Goal: Communication & Community: Answer question/provide support

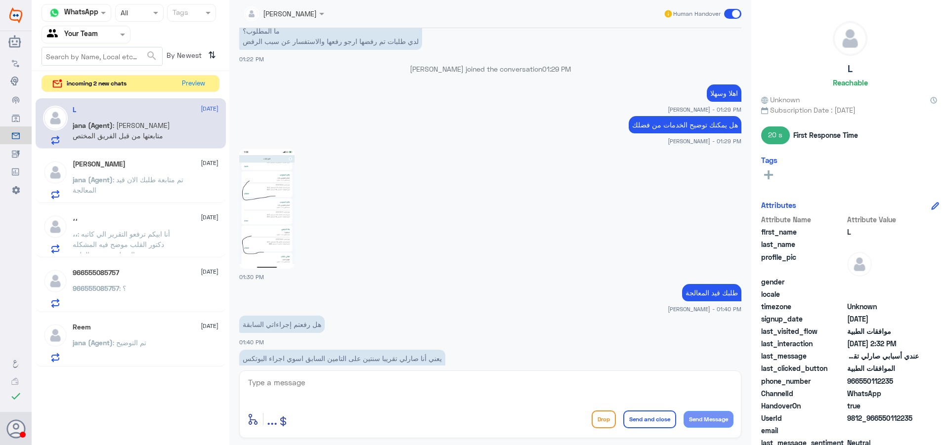
scroll to position [779, 0]
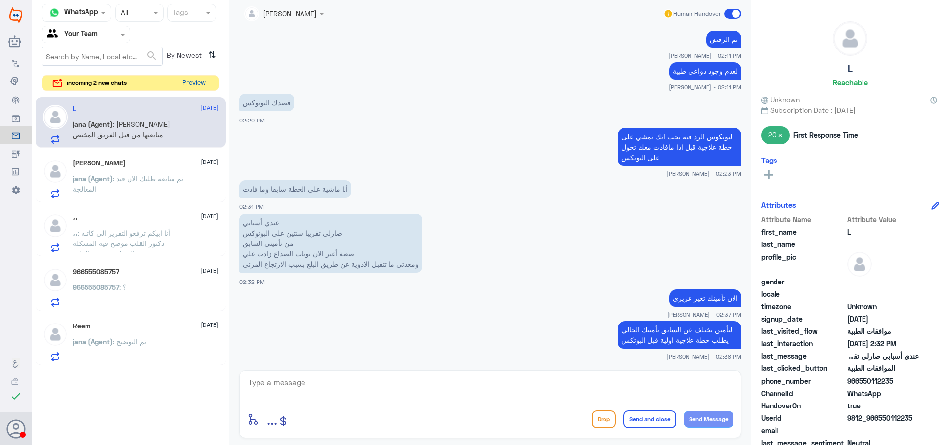
click at [196, 83] on button "Preview" at bounding box center [193, 83] width 31 height 15
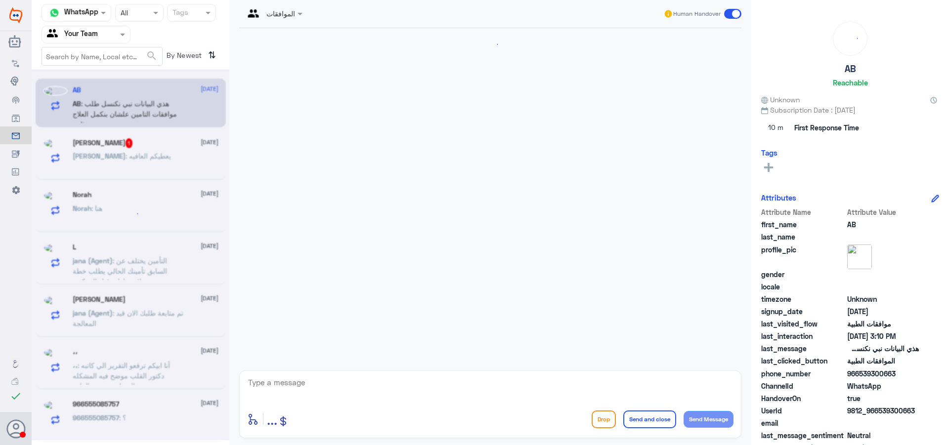
scroll to position [351, 0]
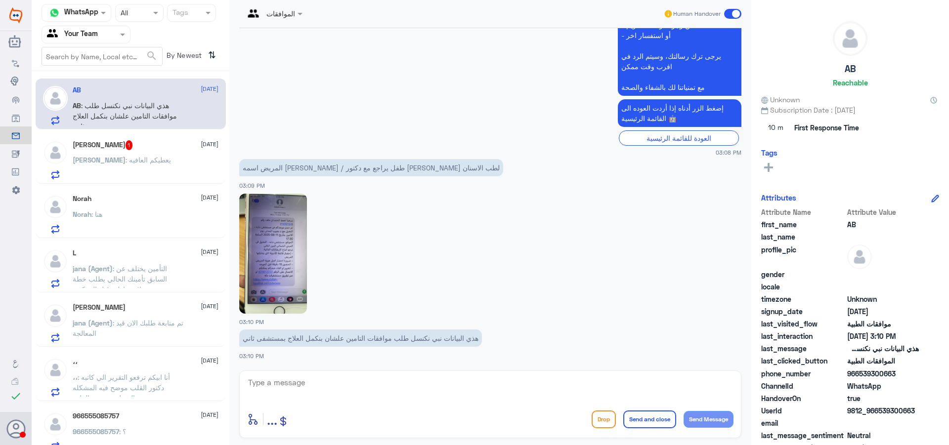
click at [285, 278] on img at bounding box center [273, 254] width 68 height 120
click at [246, 254] on img at bounding box center [273, 254] width 68 height 120
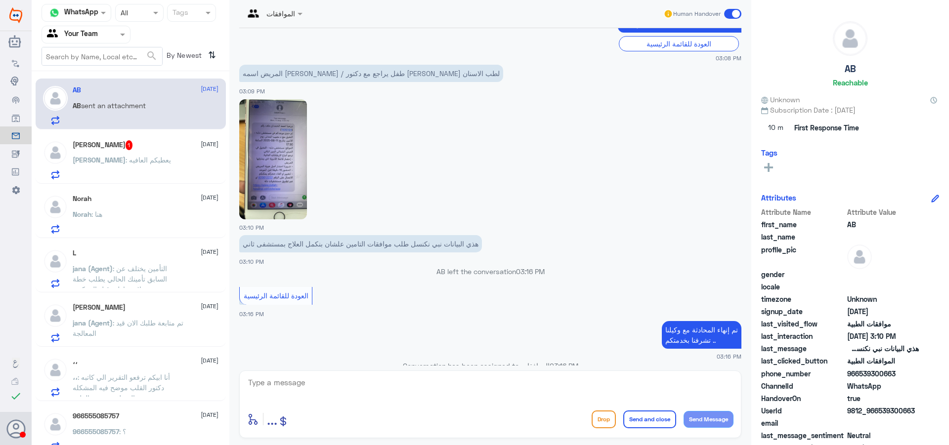
scroll to position [959, 0]
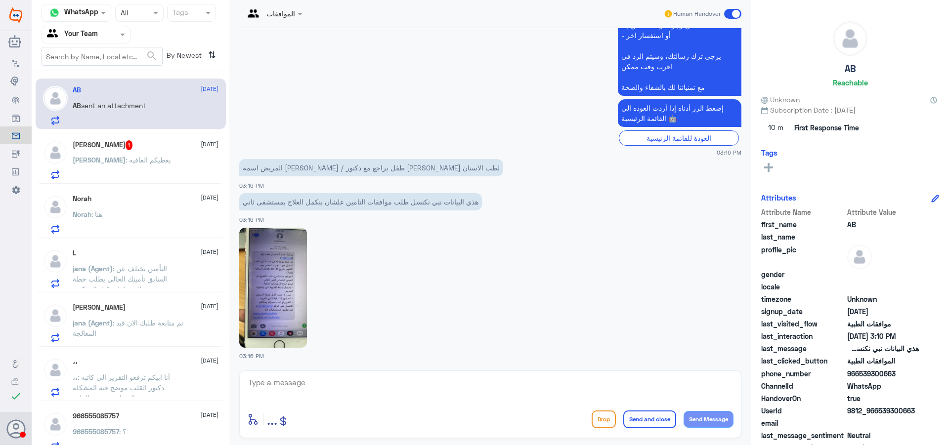
click at [128, 181] on div "Ahmed Aldryhim 1 20 August Ahmed : يعطيكم العافيه" at bounding box center [131, 158] width 190 height 51
click at [133, 170] on p "Ahmed : يعطيكم العافيه" at bounding box center [122, 167] width 98 height 25
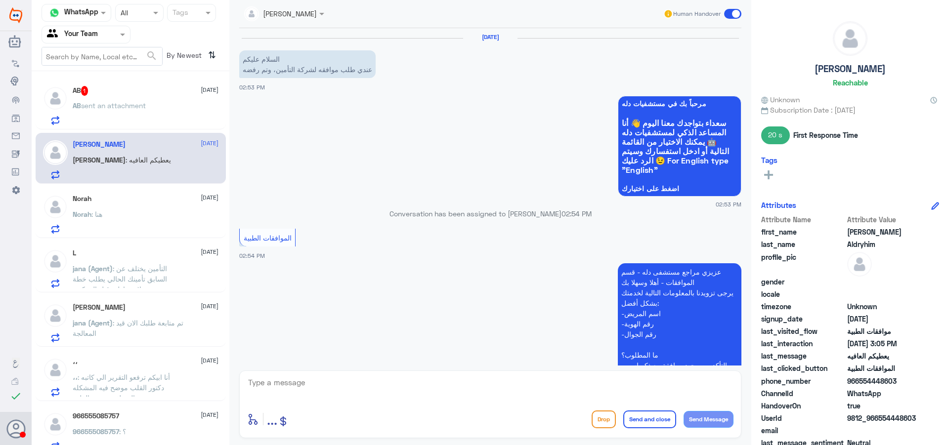
scroll to position [481, 0]
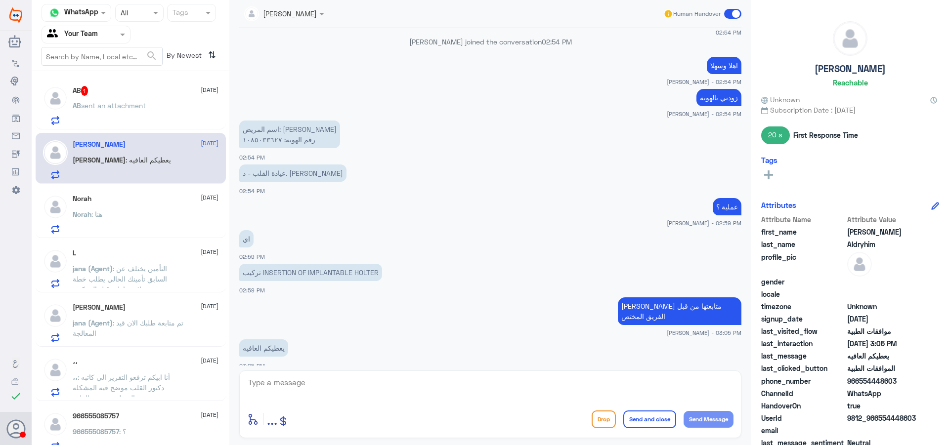
click at [147, 223] on div "Norah : هنا" at bounding box center [146, 222] width 146 height 22
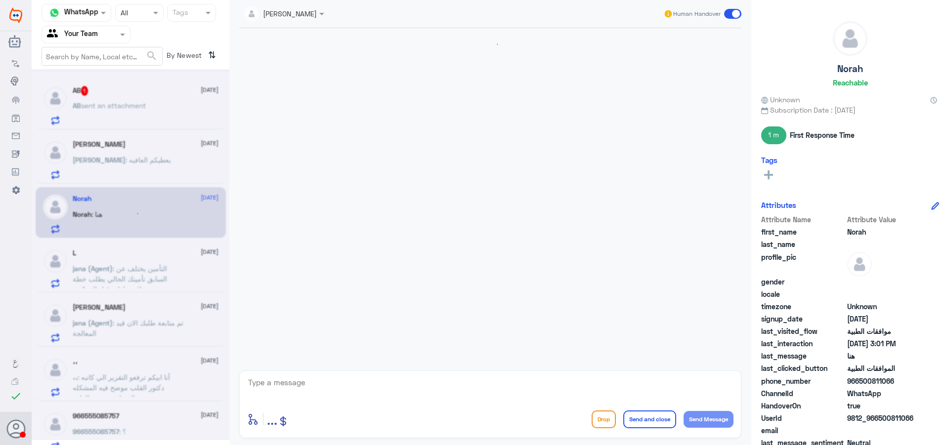
scroll to position [431, 0]
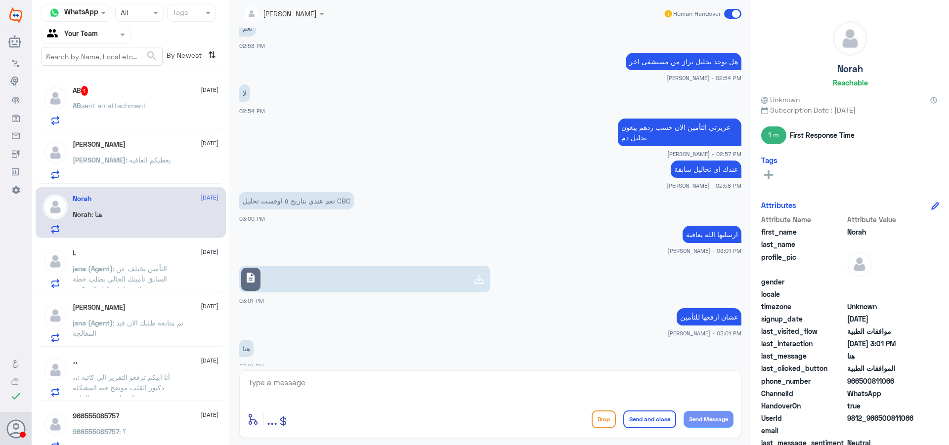
click at [130, 272] on span ": التأمين يختلف عن السابق تأمينك الحالي يطلب خطة علاجية اولية قبل البوتكس" at bounding box center [120, 278] width 94 height 29
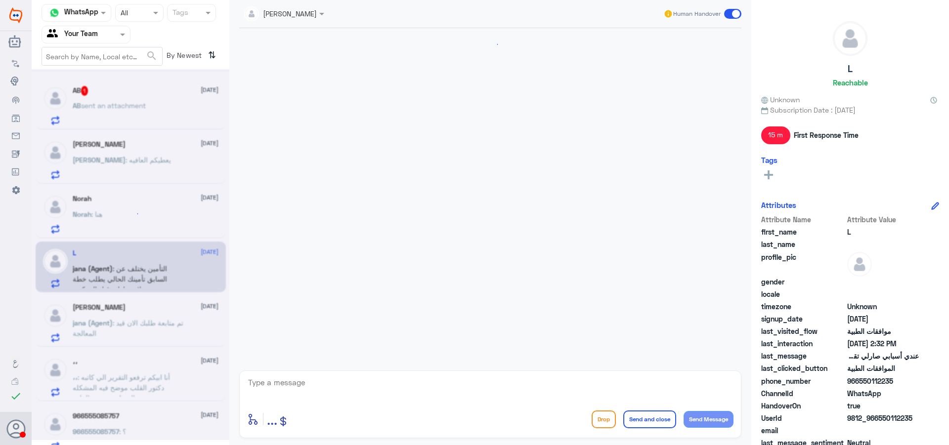
scroll to position [779, 0]
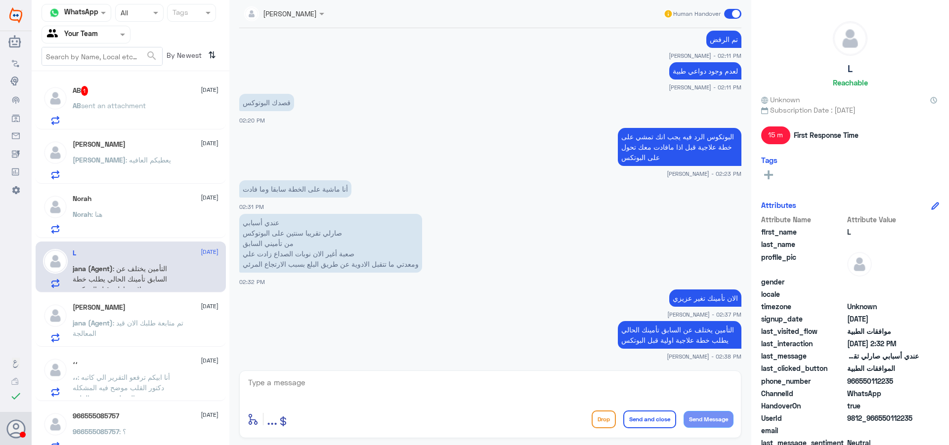
click at [139, 380] on span ": أنا ابيكم ترفعو التقرير الي كاتبه دكتور القلب موضح فيه المشكله المتعلقه بفحص …" at bounding box center [121, 387] width 97 height 29
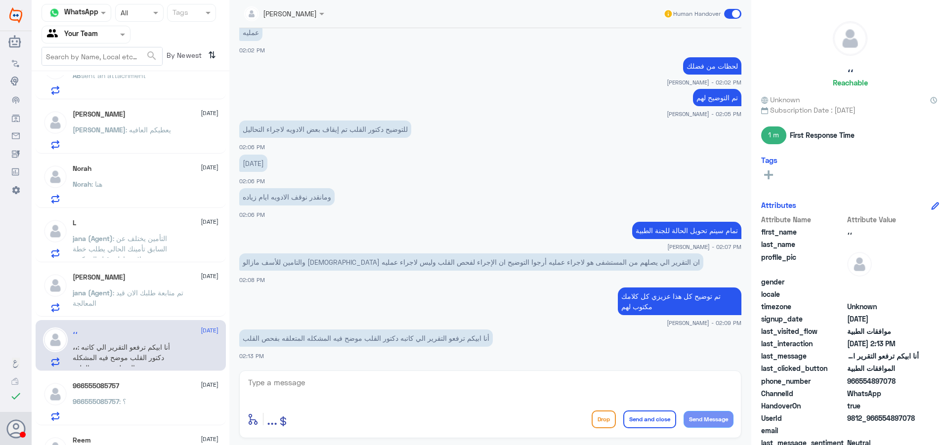
scroll to position [65, 0]
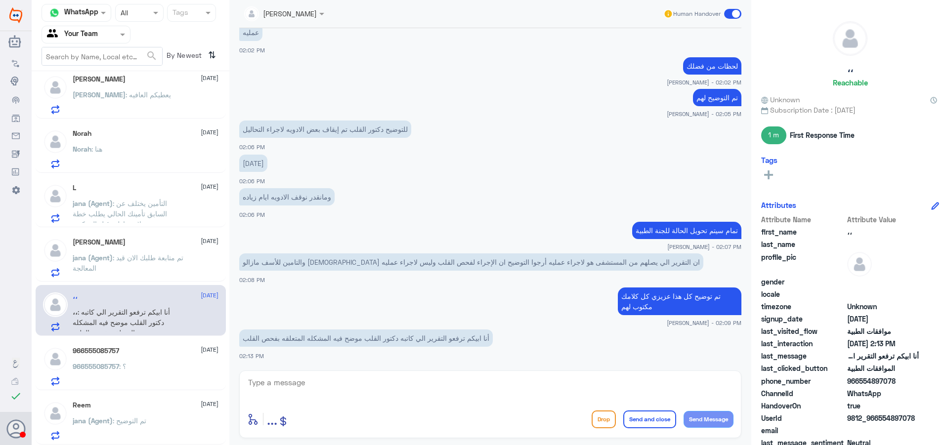
click at [122, 347] on div "966555085757 20 August" at bounding box center [146, 351] width 146 height 8
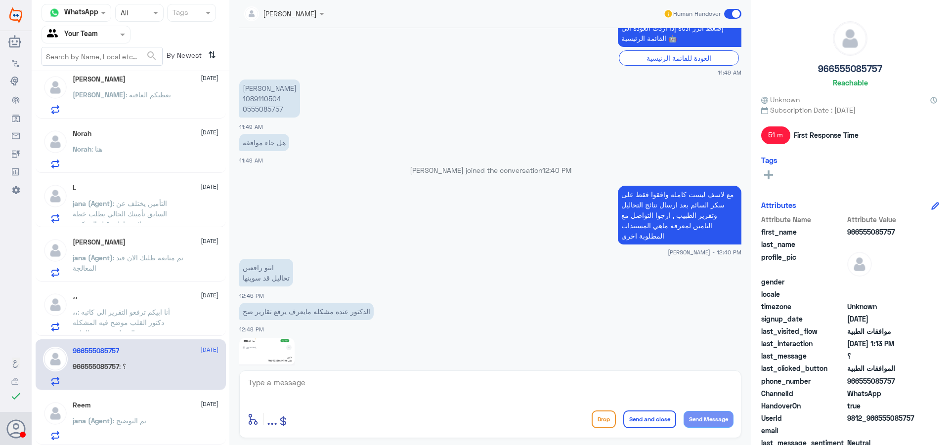
scroll to position [987, 0]
click at [270, 100] on p "شيخه اليامي 1089110504 0555085757" at bounding box center [269, 100] width 61 height 38
copy p "1089110504"
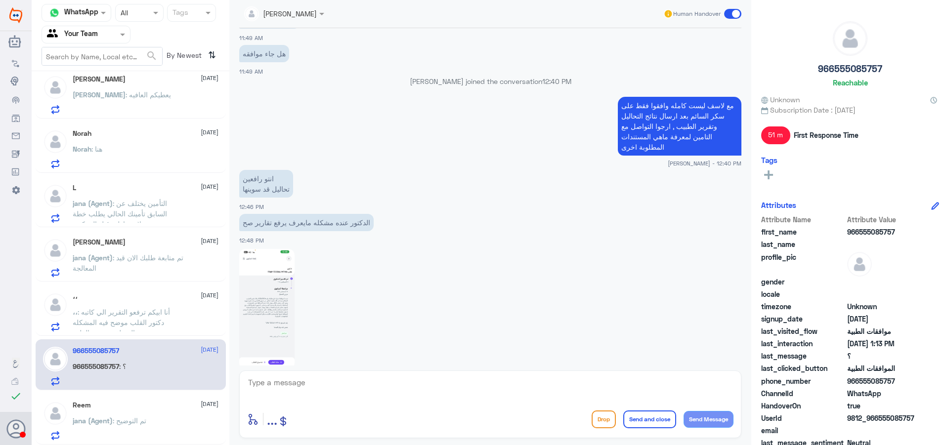
scroll to position [1184, 0]
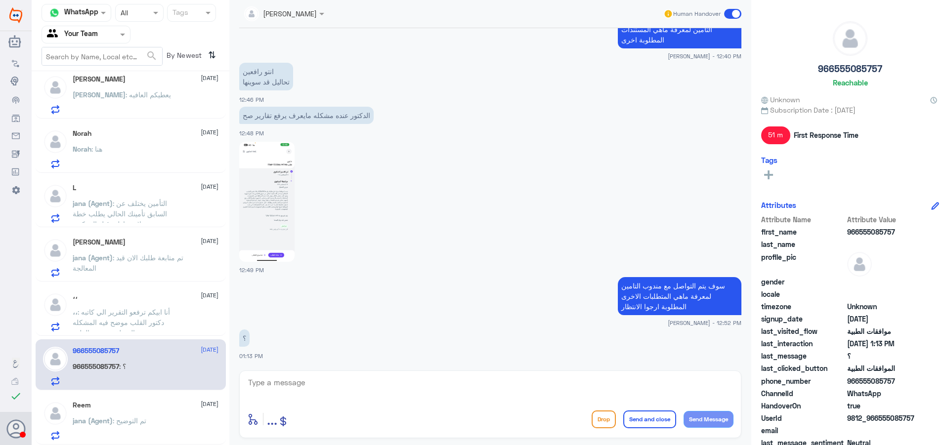
click at [453, 388] on textarea at bounding box center [490, 388] width 486 height 24
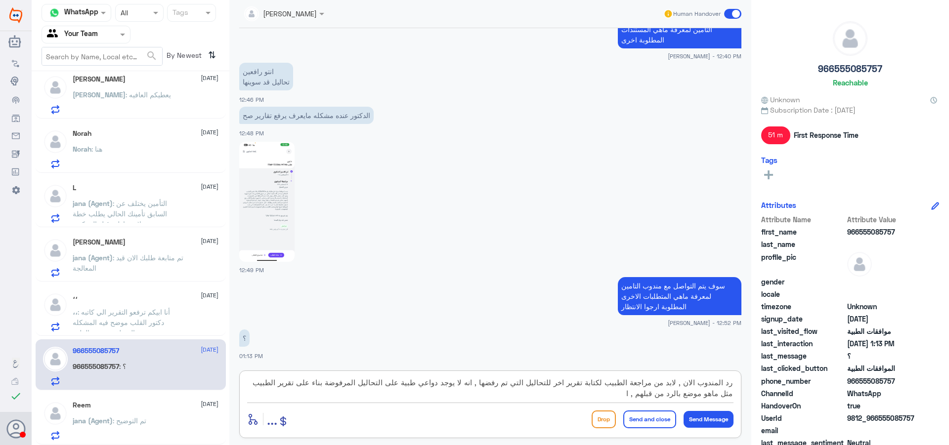
type textarea "رد المندوب الان , لابد من مراجعة الطبيب لكتابة تقرير اخر للتحاليل التي تم رفضها…"
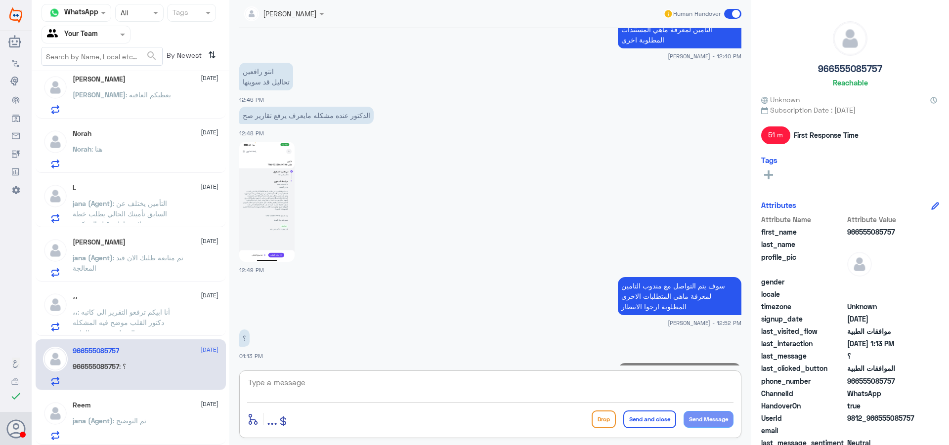
scroll to position [1258, 0]
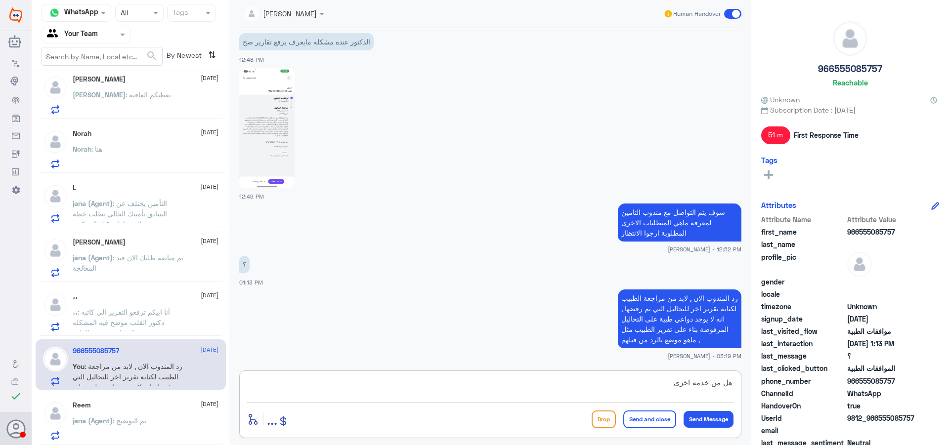
type textarea "هل من خدمه اخرى ؟"
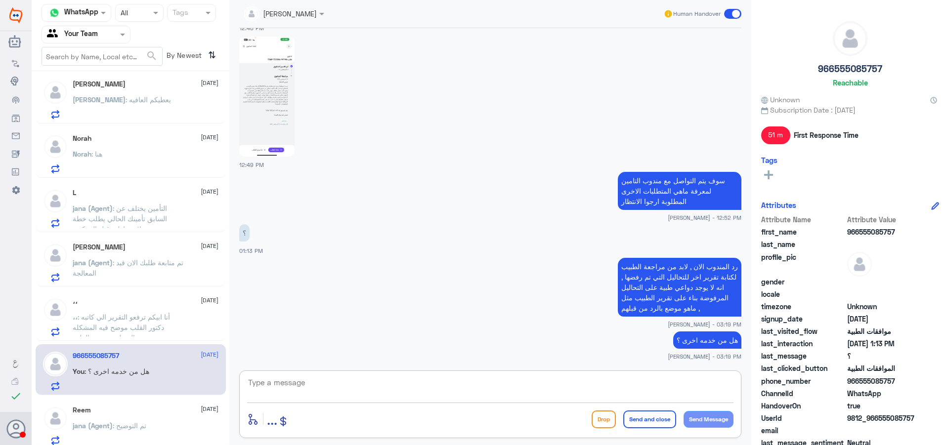
scroll to position [65, 0]
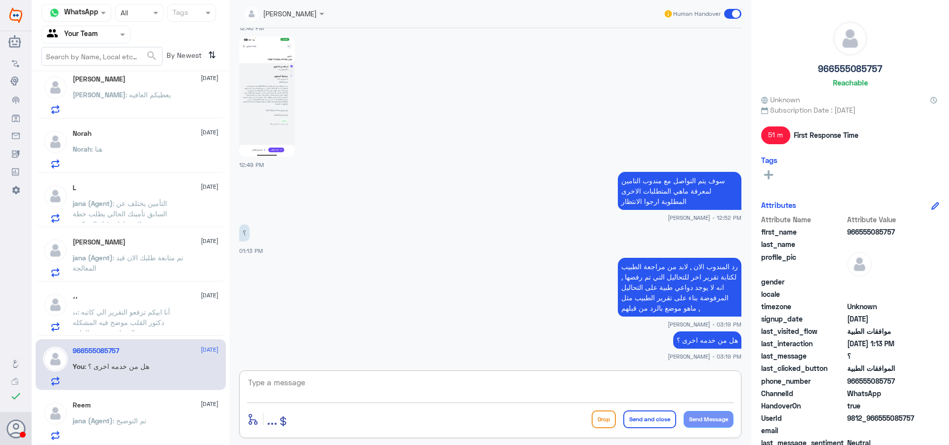
click at [136, 330] on span ": أنا ابيكم ترفعو التقرير الي كاتبه دكتور القلب موضح فيه المشكله المتعلقه بفحص …" at bounding box center [121, 322] width 97 height 29
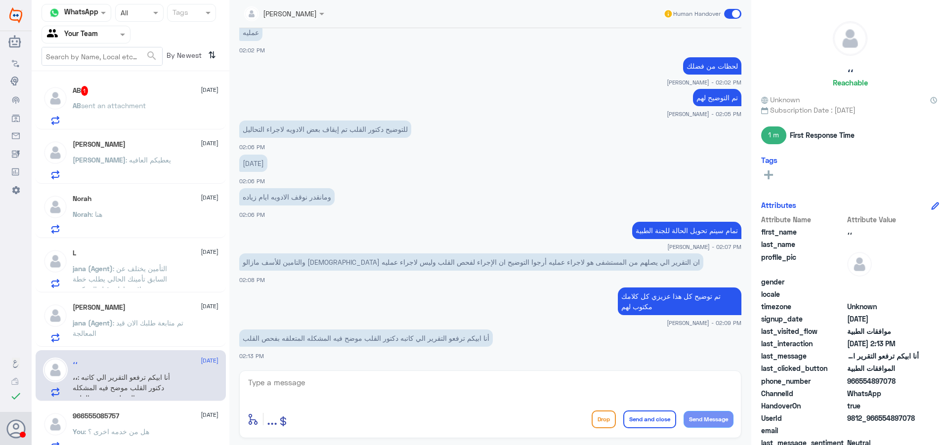
click at [107, 97] on div "AB 1 20 August AB sent an attachment" at bounding box center [146, 105] width 146 height 39
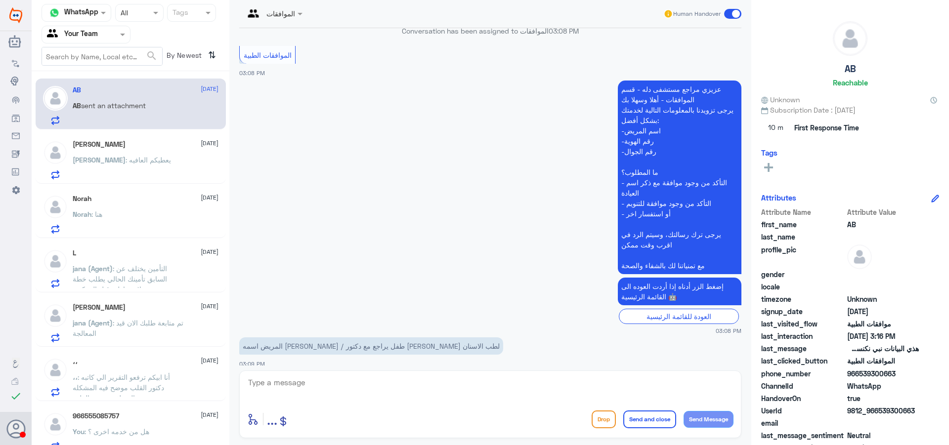
scroll to position [69, 0]
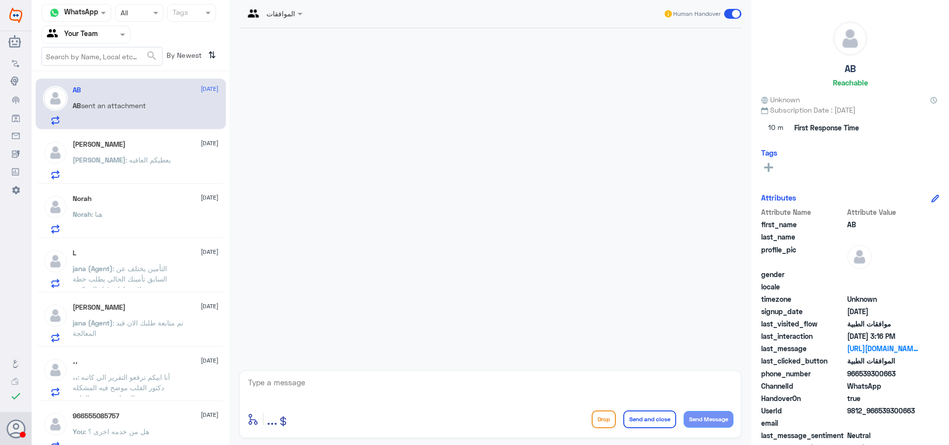
click at [117, 33] on div at bounding box center [86, 34] width 88 height 11
click at [106, 101] on div "Your Inbox" at bounding box center [86, 100] width 89 height 23
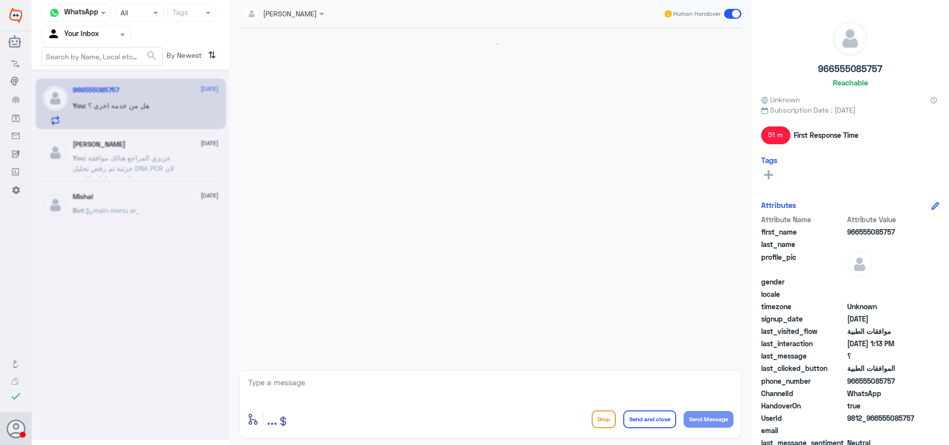
scroll to position [1139, 0]
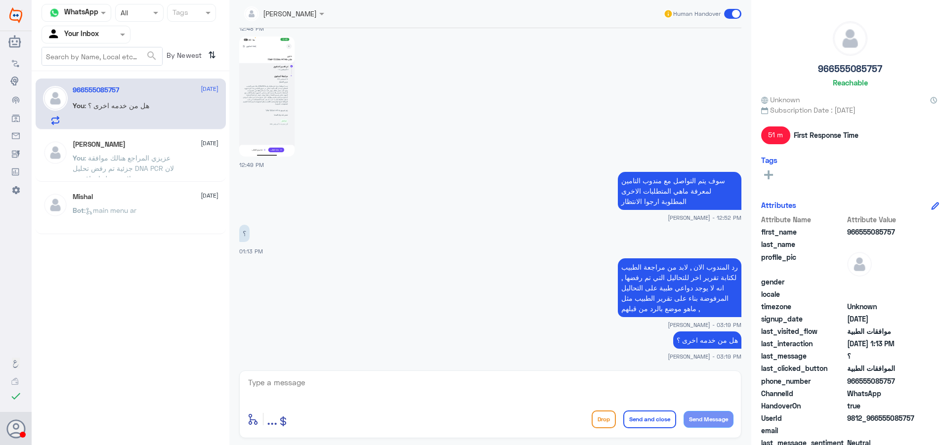
click at [335, 385] on textarea at bounding box center [490, 388] width 486 height 24
type textarea "قدامك العافية"
click at [633, 418] on button "Send and close" at bounding box center [649, 420] width 53 height 18
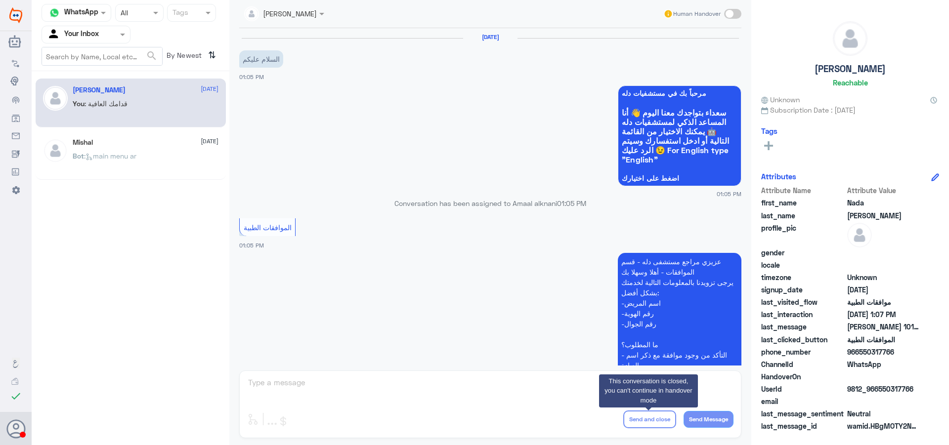
scroll to position [441, 0]
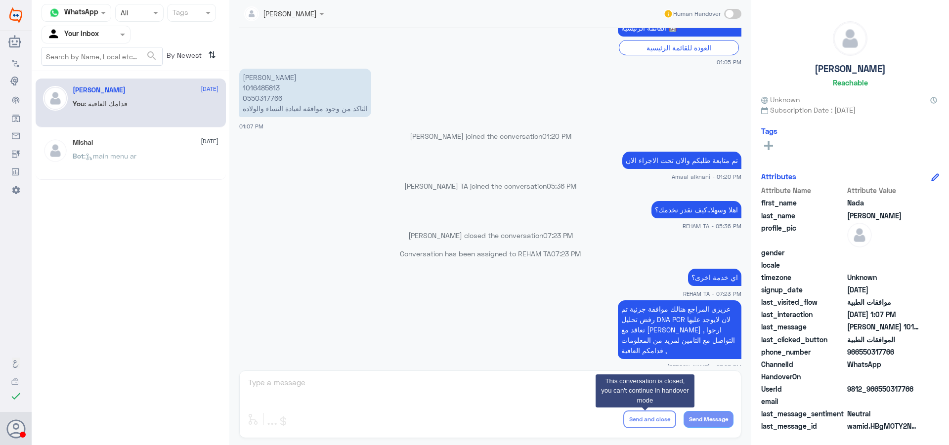
click at [82, 43] on div "Agent Filter Your Inbox" at bounding box center [86, 35] width 89 height 18
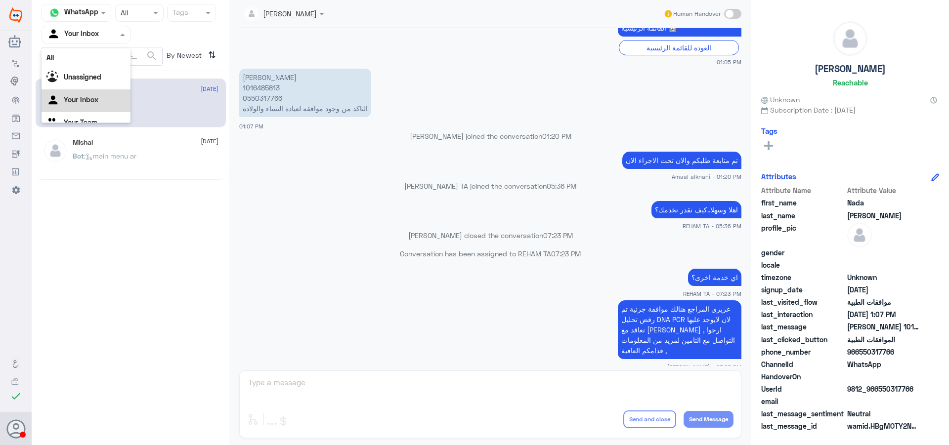
scroll to position [12, 0]
click at [78, 113] on Team "Your Team" at bounding box center [81, 110] width 34 height 8
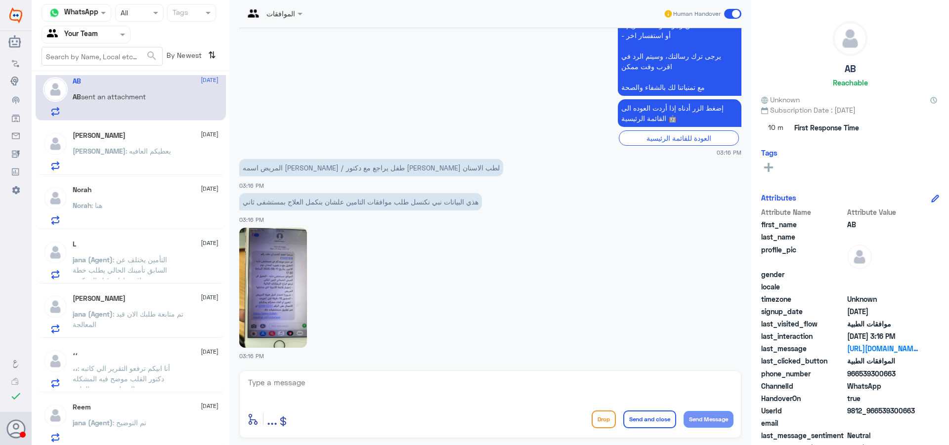
scroll to position [11, 0]
click at [133, 424] on span ": تم التوضيح" at bounding box center [130, 421] width 34 height 8
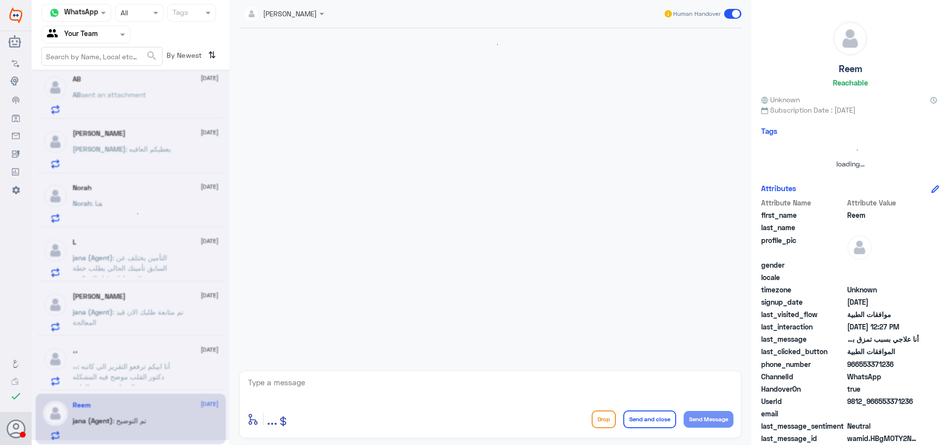
scroll to position [427, 0]
